Goal: Information Seeking & Learning: Learn about a topic

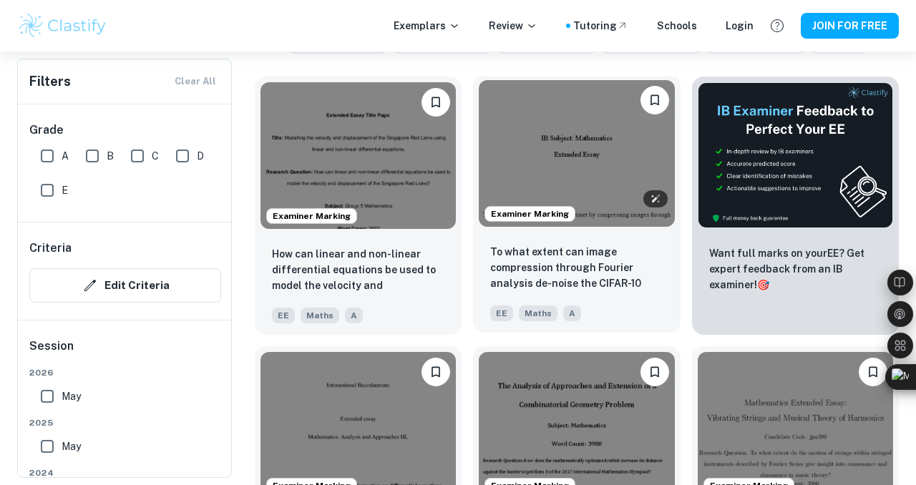
scroll to position [457, 0]
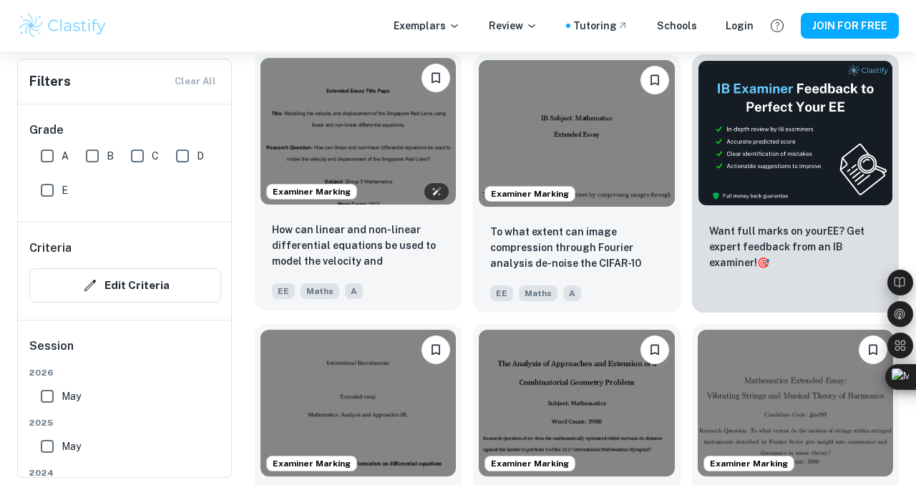
click at [399, 157] on img at bounding box center [357, 131] width 195 height 147
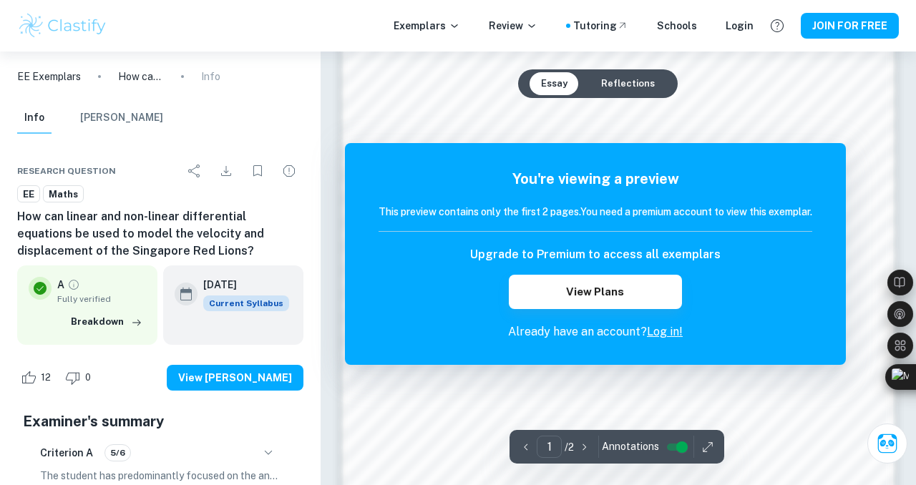
scroll to position [884, 0]
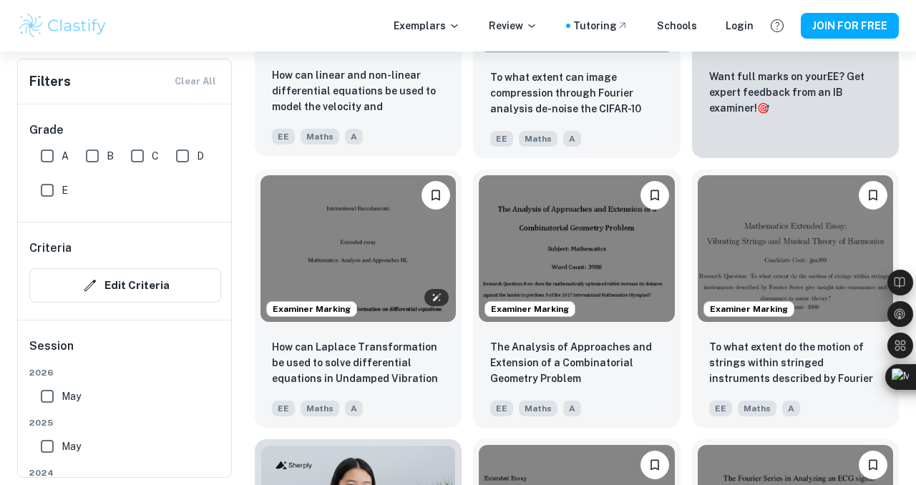
scroll to position [622, 0]
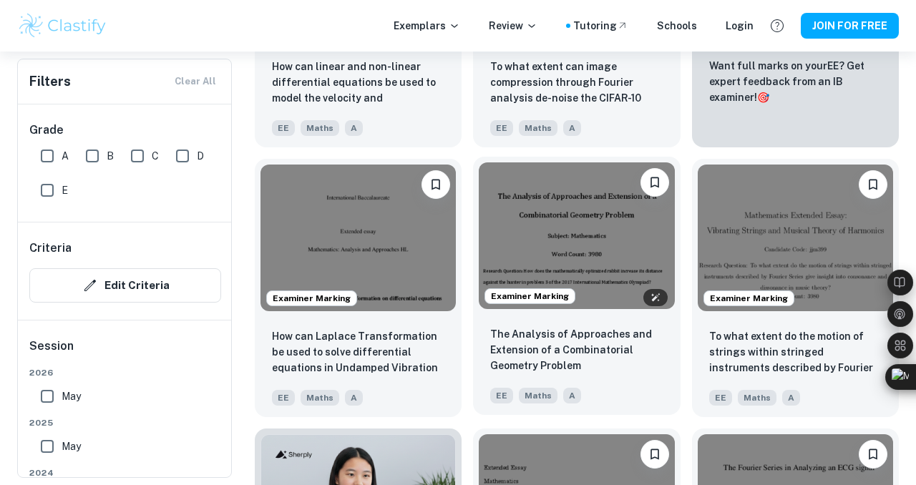
click at [499, 232] on img at bounding box center [576, 235] width 195 height 147
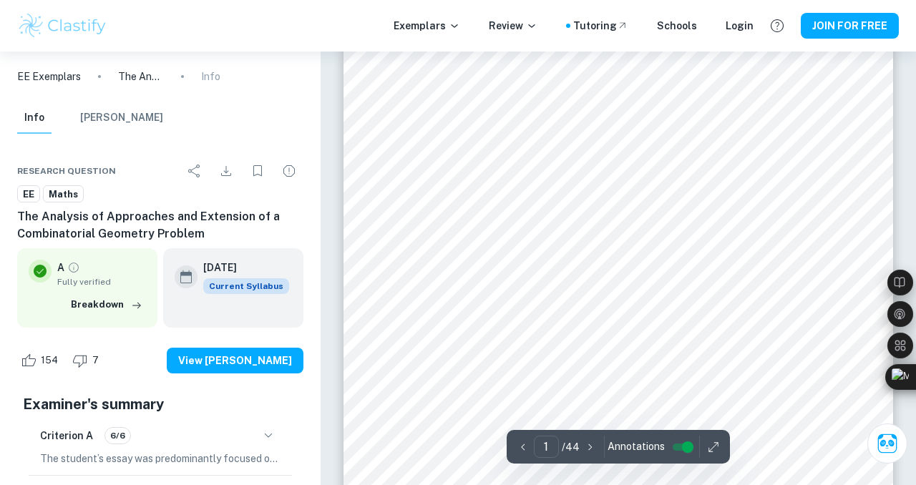
scroll to position [268, 0]
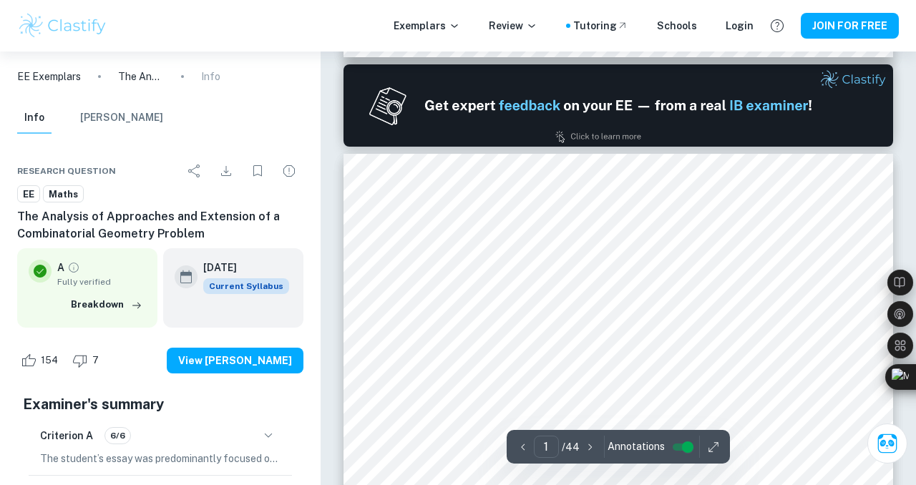
type input "2"
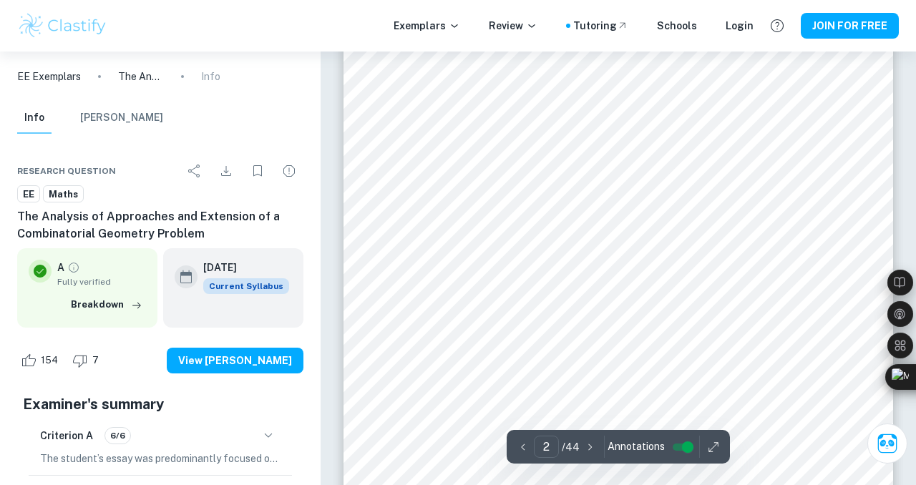
scroll to position [892, 0]
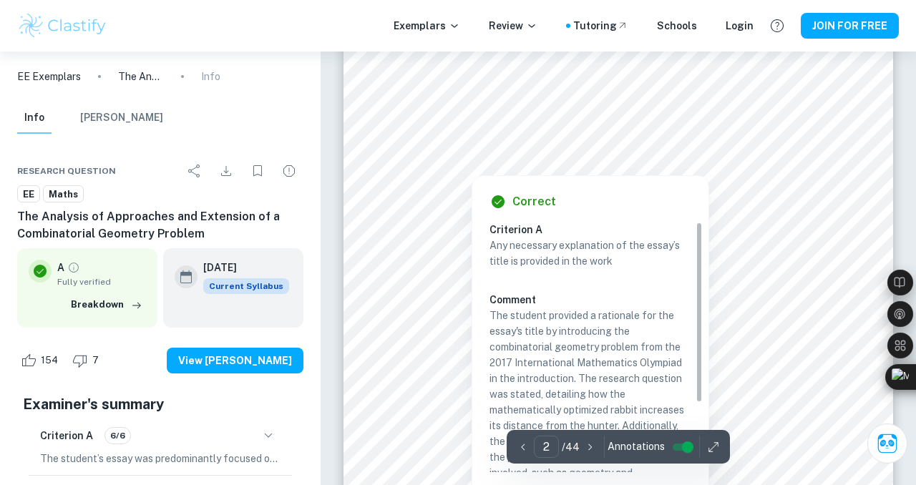
click at [509, 130] on div at bounding box center [623, 131] width 410 height 24
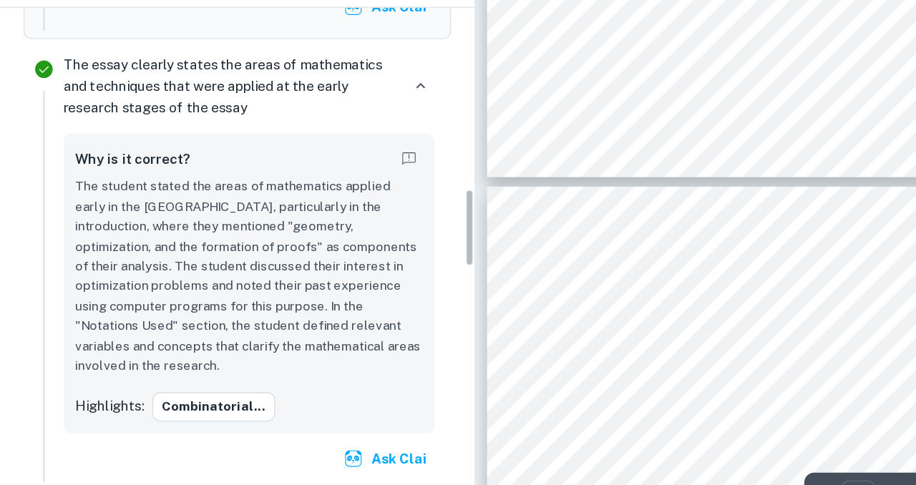
scroll to position [29322, 0]
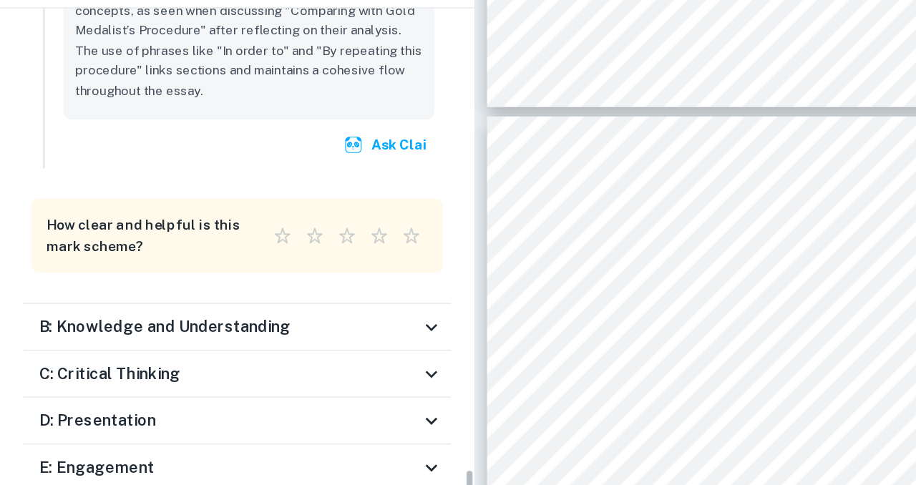
click at [144, 315] on h6 "B: Knowledge and Understanding" at bounding box center [121, 323] width 185 height 17
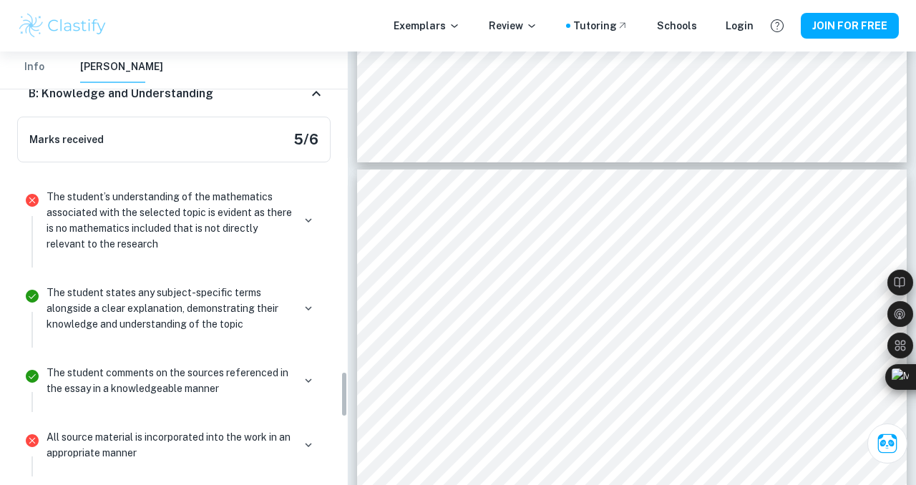
scroll to position [3029, 0]
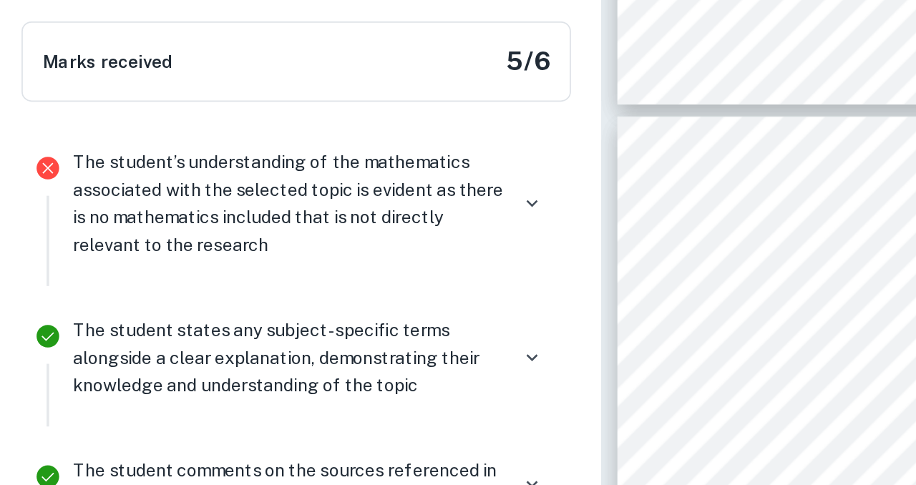
click at [293, 238] on p "The student’s understanding of the mathematics associated with the selected top…" at bounding box center [170, 218] width 246 height 63
click at [303, 225] on icon "button" at bounding box center [308, 219] width 13 height 13
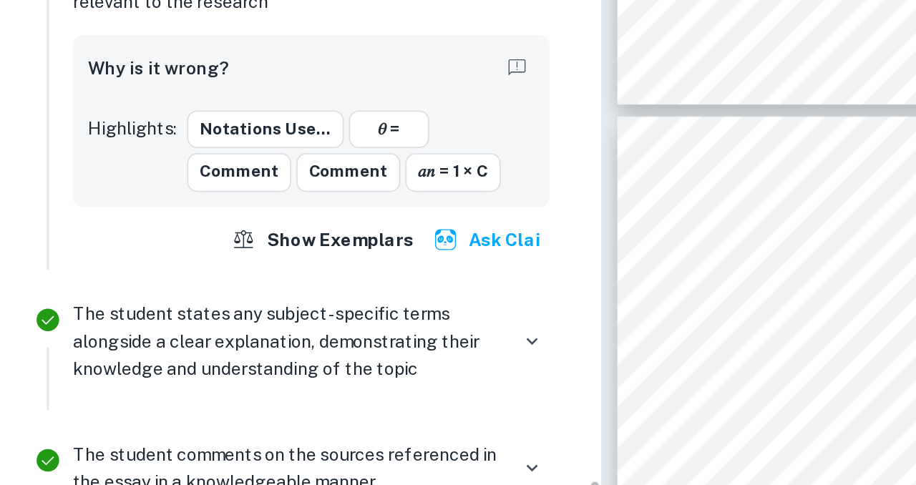
scroll to position [3171, 0]
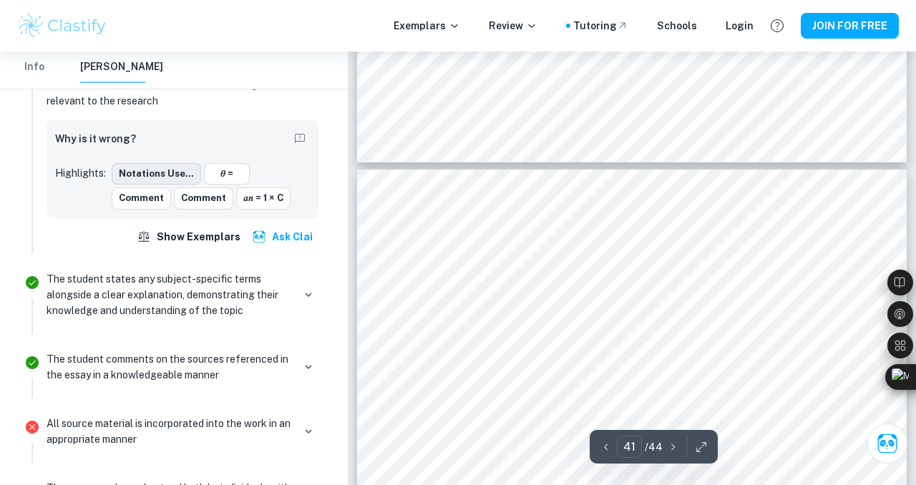
click at [175, 185] on button "Notations Use..." at bounding box center [156, 173] width 89 height 21
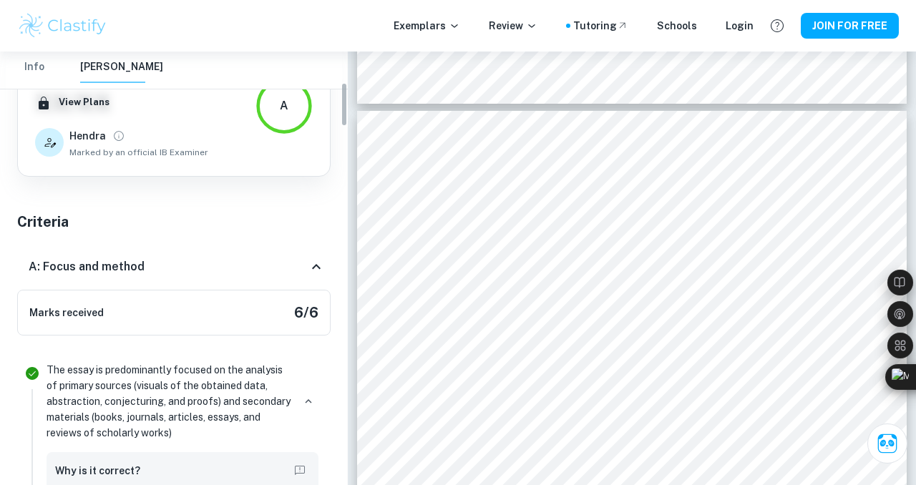
scroll to position [0, 0]
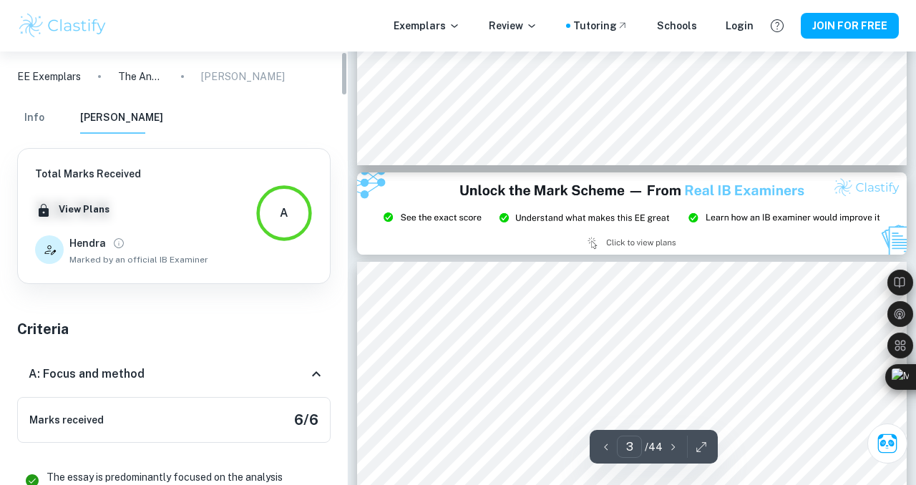
type input "2"
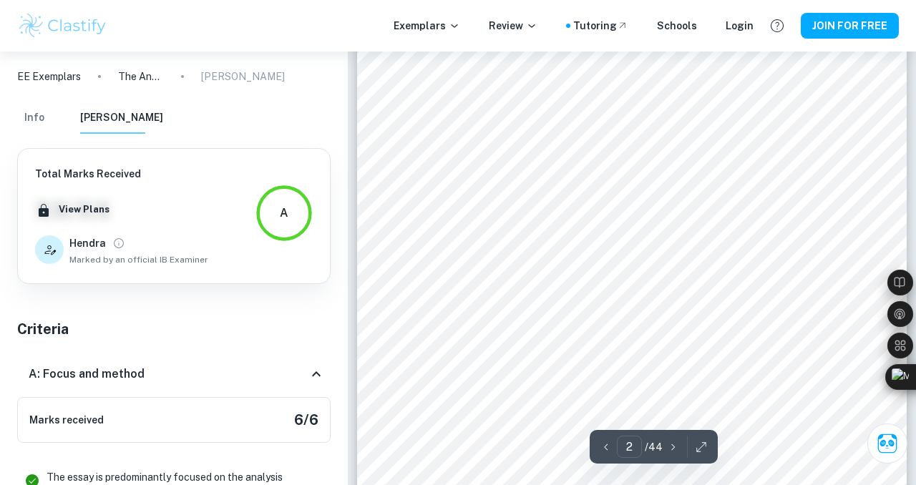
scroll to position [887, 0]
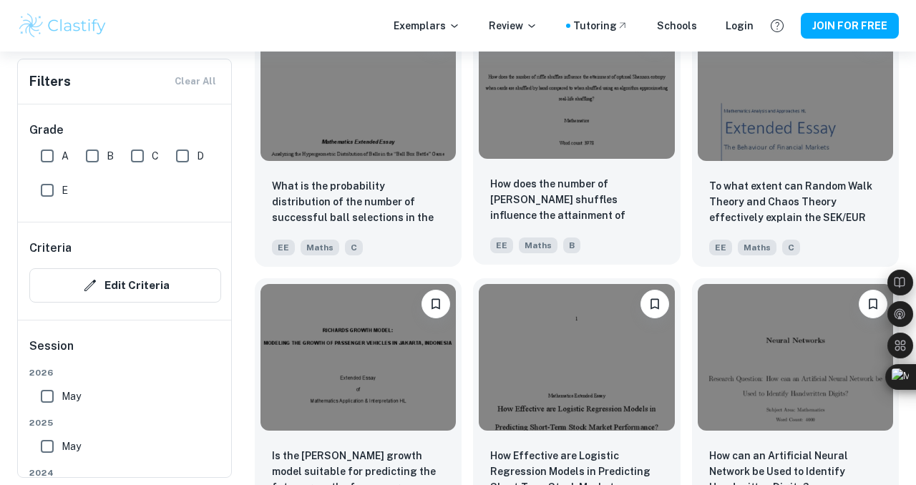
scroll to position [1314, 0]
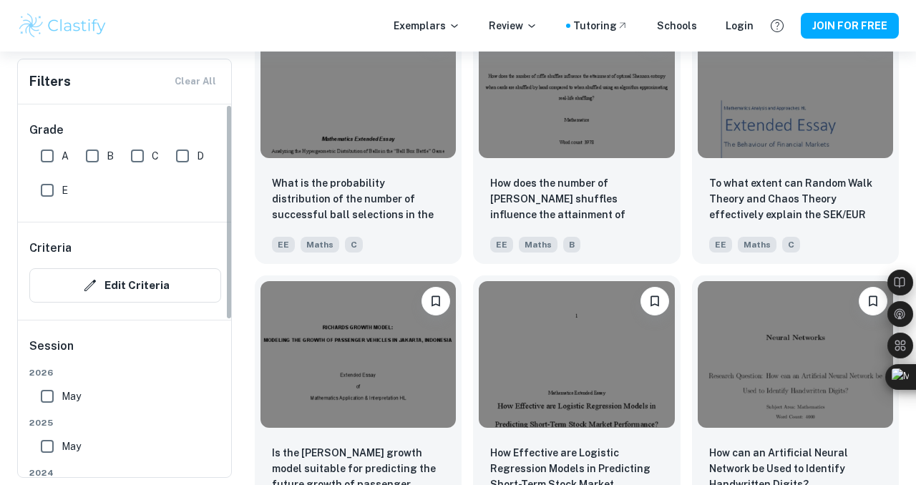
click at [55, 158] on input "A" at bounding box center [47, 156] width 29 height 29
checkbox input "true"
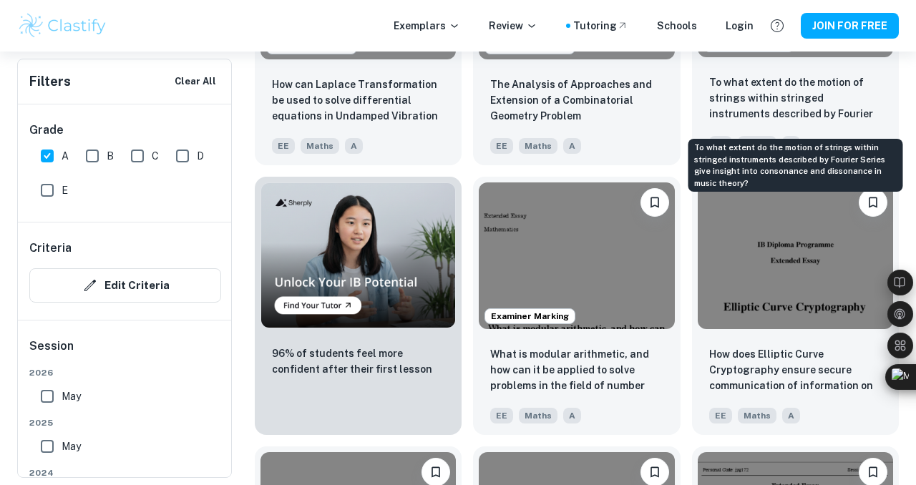
scroll to position [957, 0]
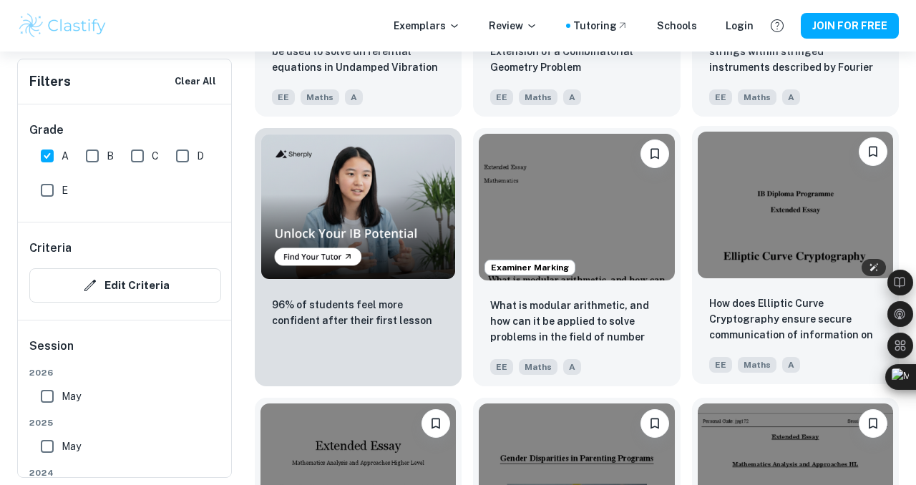
click at [764, 253] on img at bounding box center [795, 205] width 195 height 147
